Goal: Navigation & Orientation: Find specific page/section

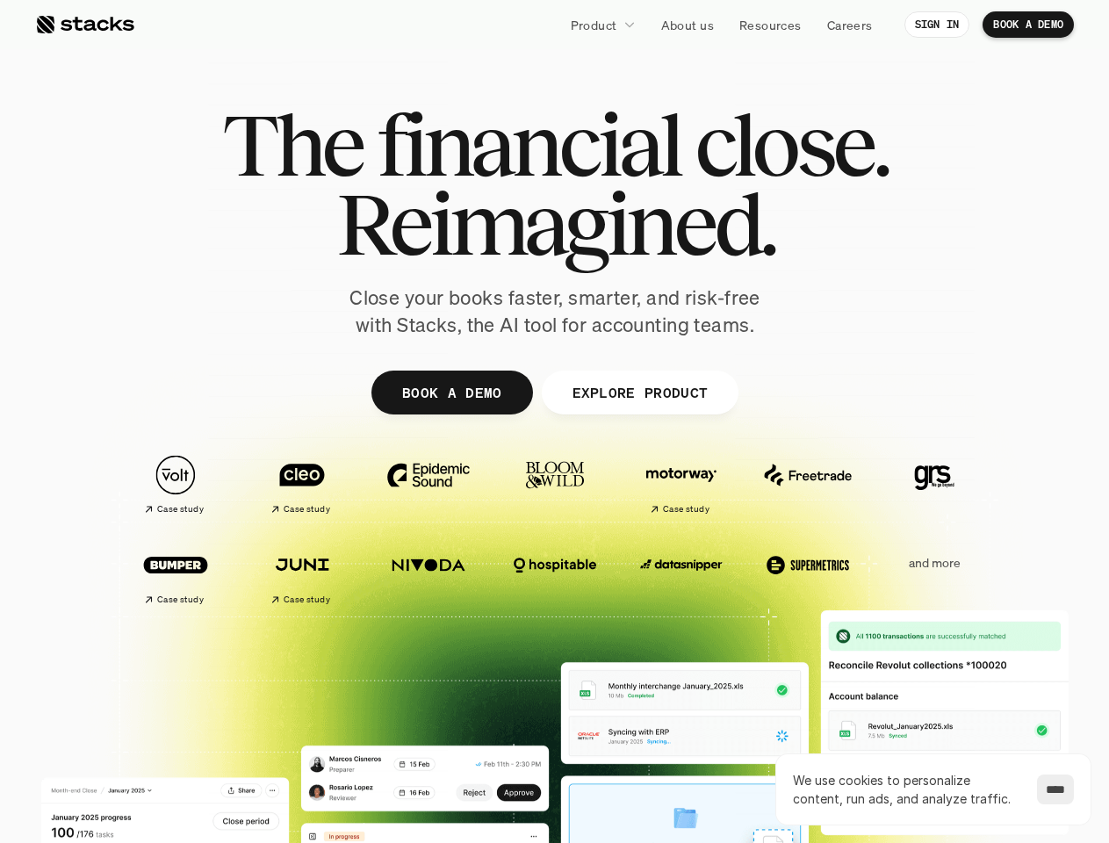
click at [554, 422] on div at bounding box center [555, 430] width 1054 height 790
click at [602, 25] on p "Product" at bounding box center [594, 25] width 47 height 18
click at [429, 484] on img at bounding box center [428, 475] width 98 height 69
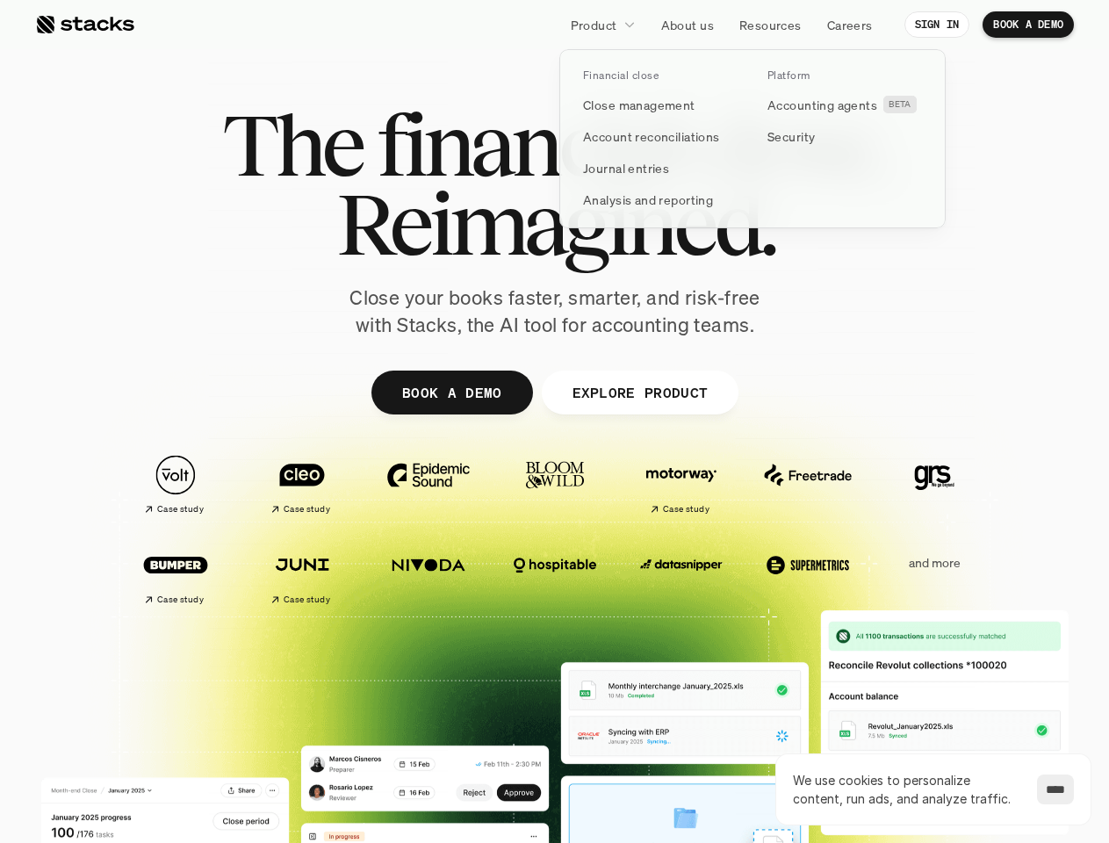
click at [555, 484] on img at bounding box center [555, 475] width 98 height 69
click at [808, 484] on img at bounding box center [808, 475] width 98 height 69
click at [934, 484] on img at bounding box center [934, 475] width 98 height 69
click at [429, 574] on img at bounding box center [428, 564] width 98 height 69
click at [555, 574] on img at bounding box center [555, 564] width 98 height 69
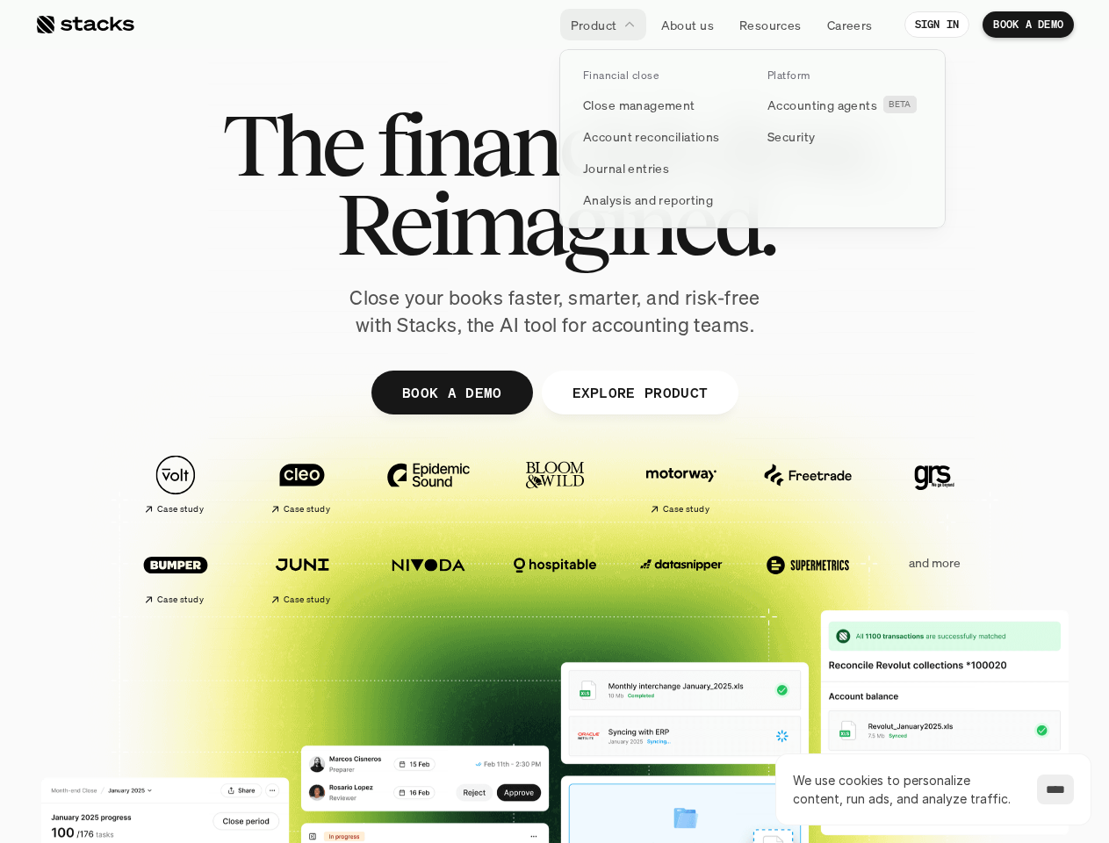
click at [682, 574] on img at bounding box center [681, 564] width 98 height 69
